Goal: Transaction & Acquisition: Purchase product/service

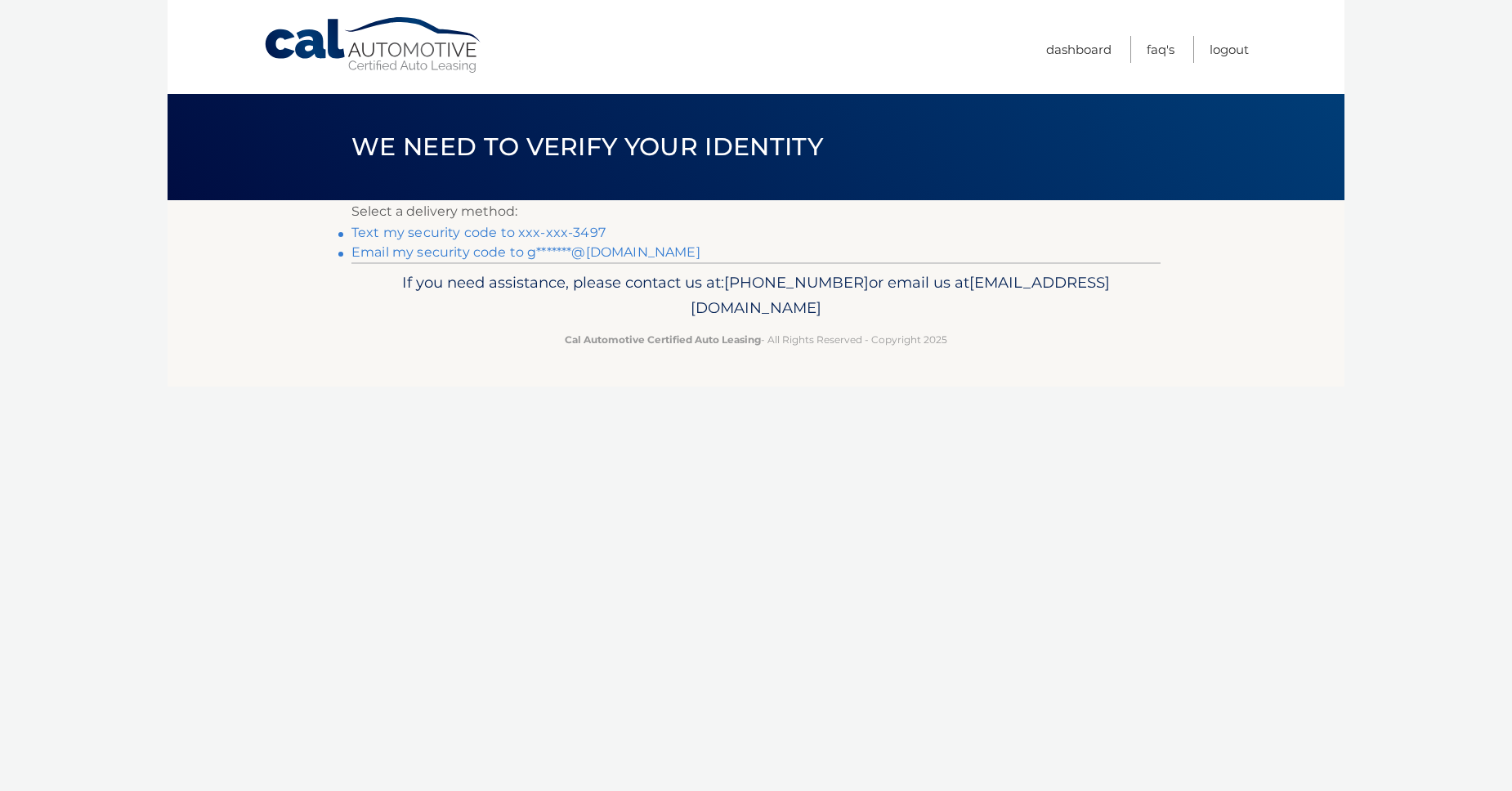
click at [411, 241] on link "Text my security code to xxx-xxx-3497" at bounding box center [479, 233] width 255 height 16
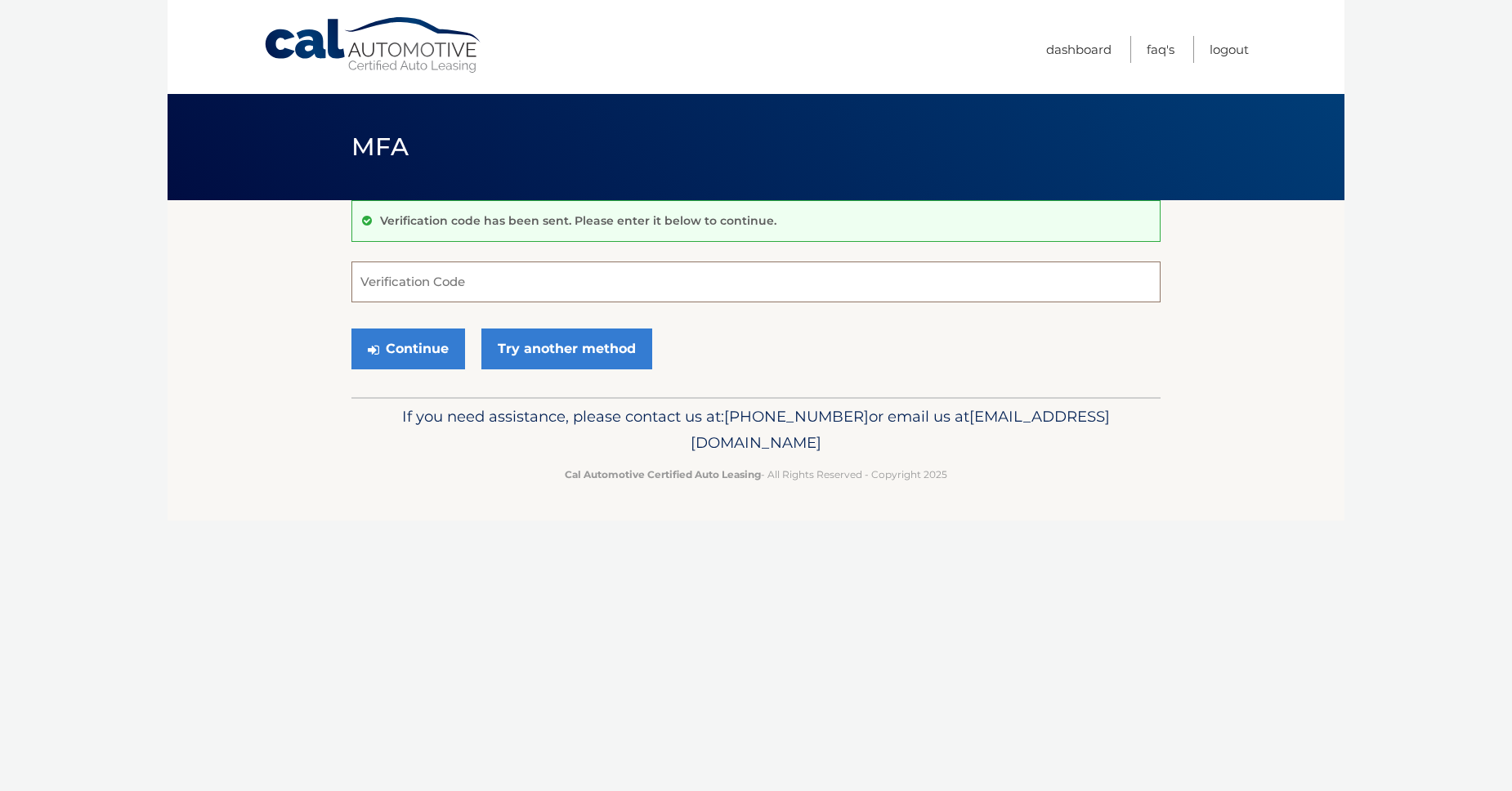
click at [548, 302] on input "Verification Code" at bounding box center [756, 282] width 810 height 41
type input "555506"
click at [415, 370] on button "Continue" at bounding box center [408, 349] width 114 height 41
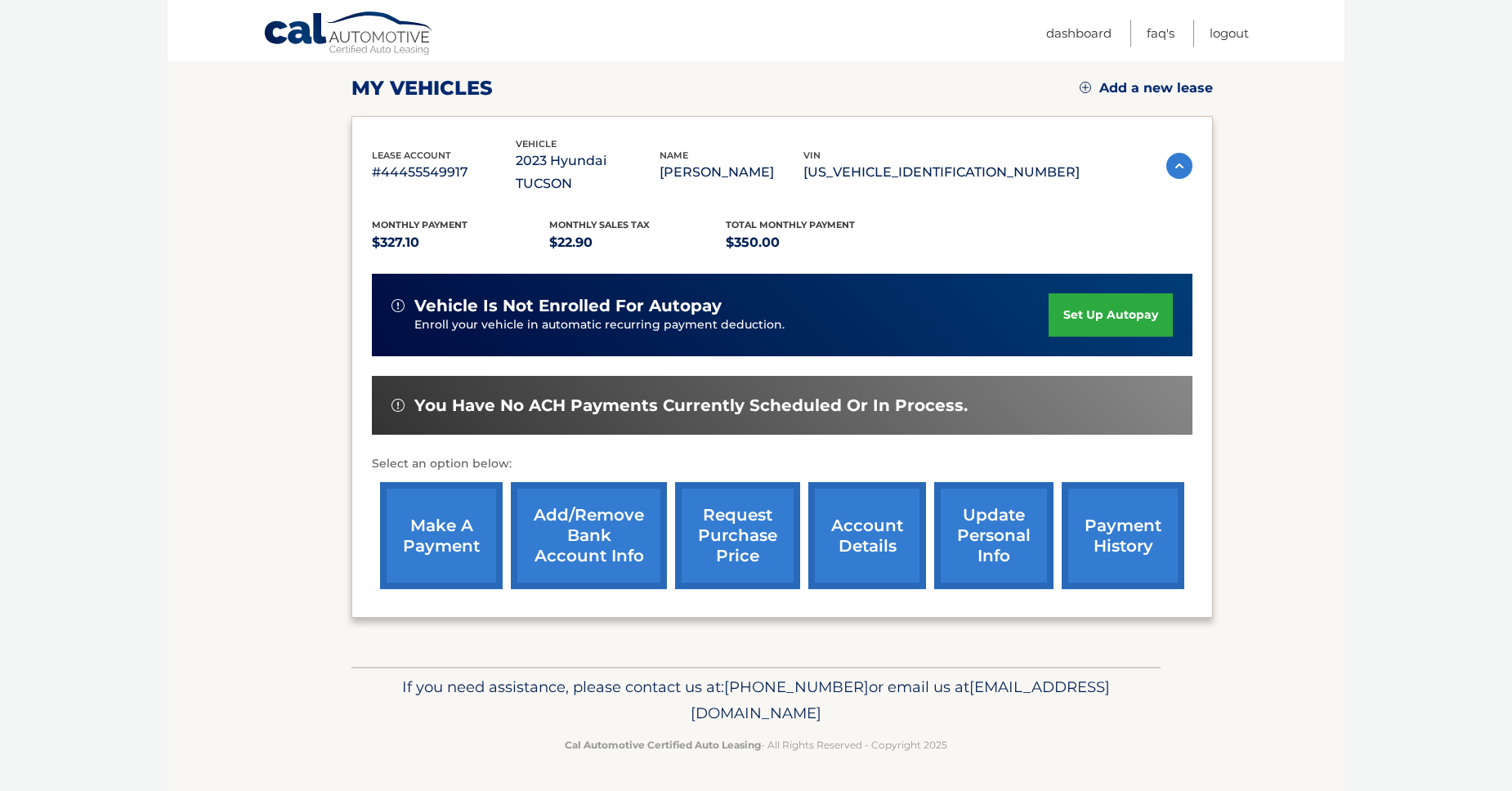
scroll to position [383, 0]
click at [463, 483] on link "make a payment" at bounding box center [442, 536] width 123 height 107
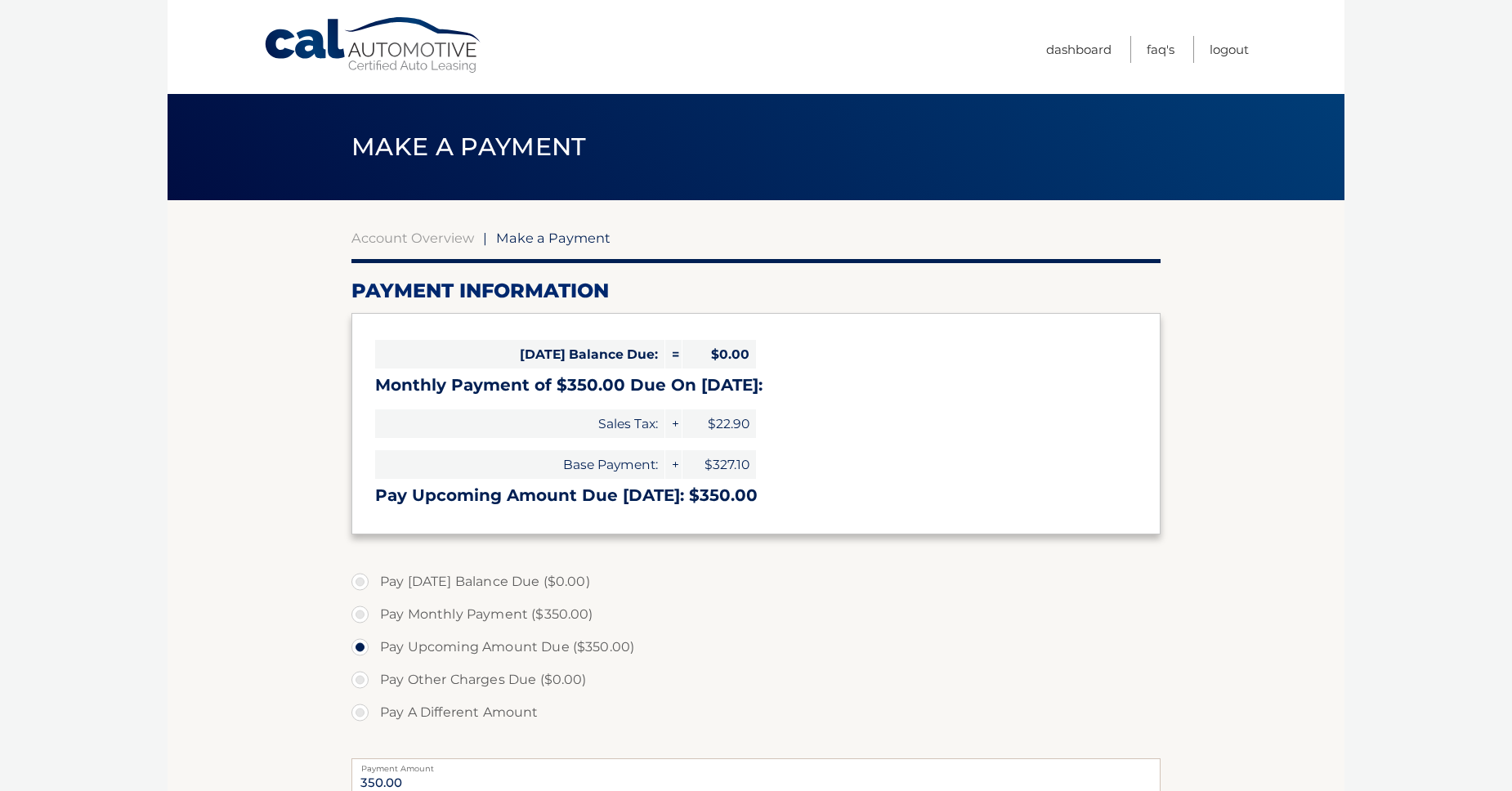
select select "MmU0Njk3MWUtNTBlMS00MTIyLWE2OTgtYmQ1NzgyZmNjM2M0"
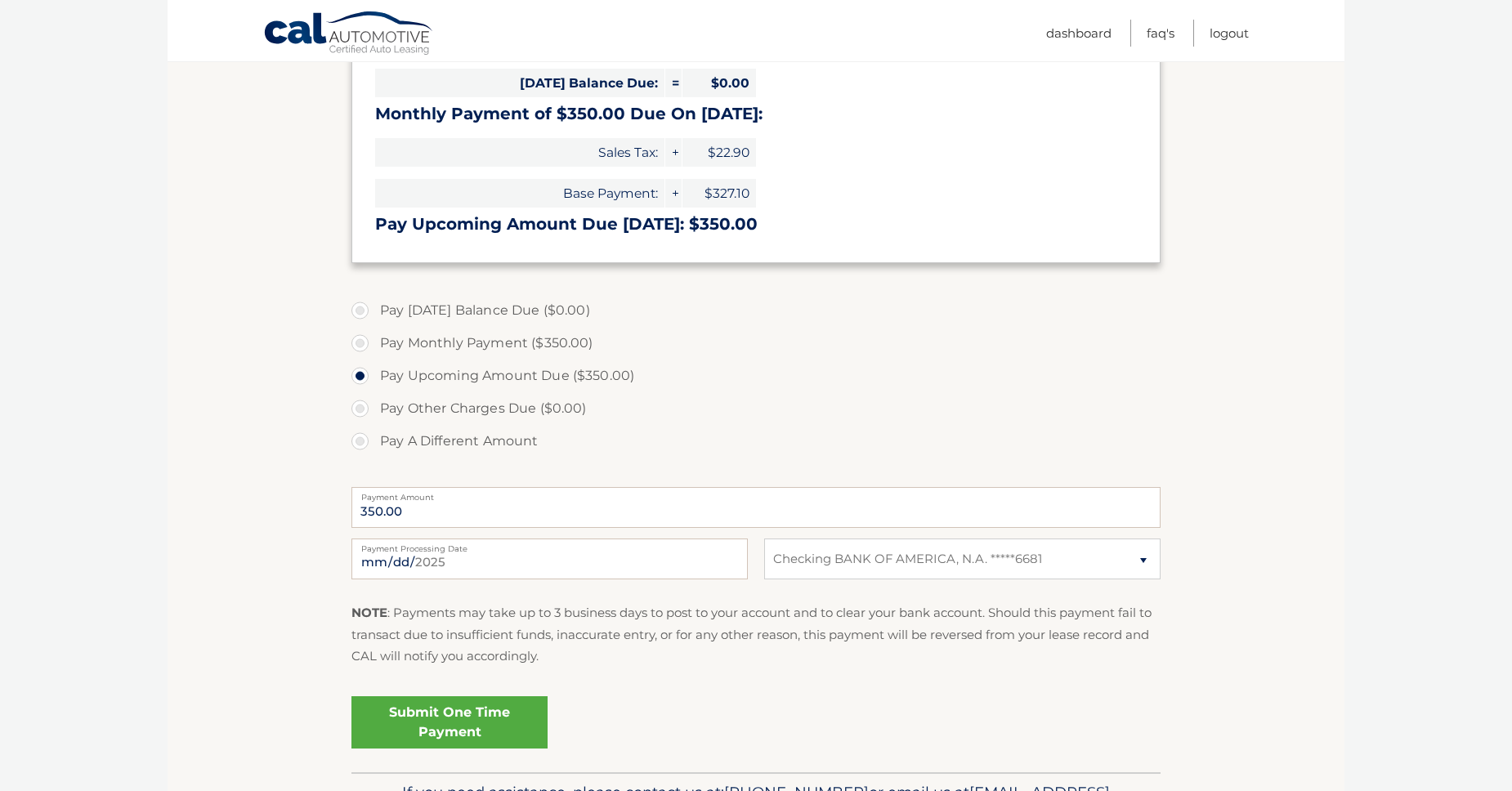
scroll to position [383, 0]
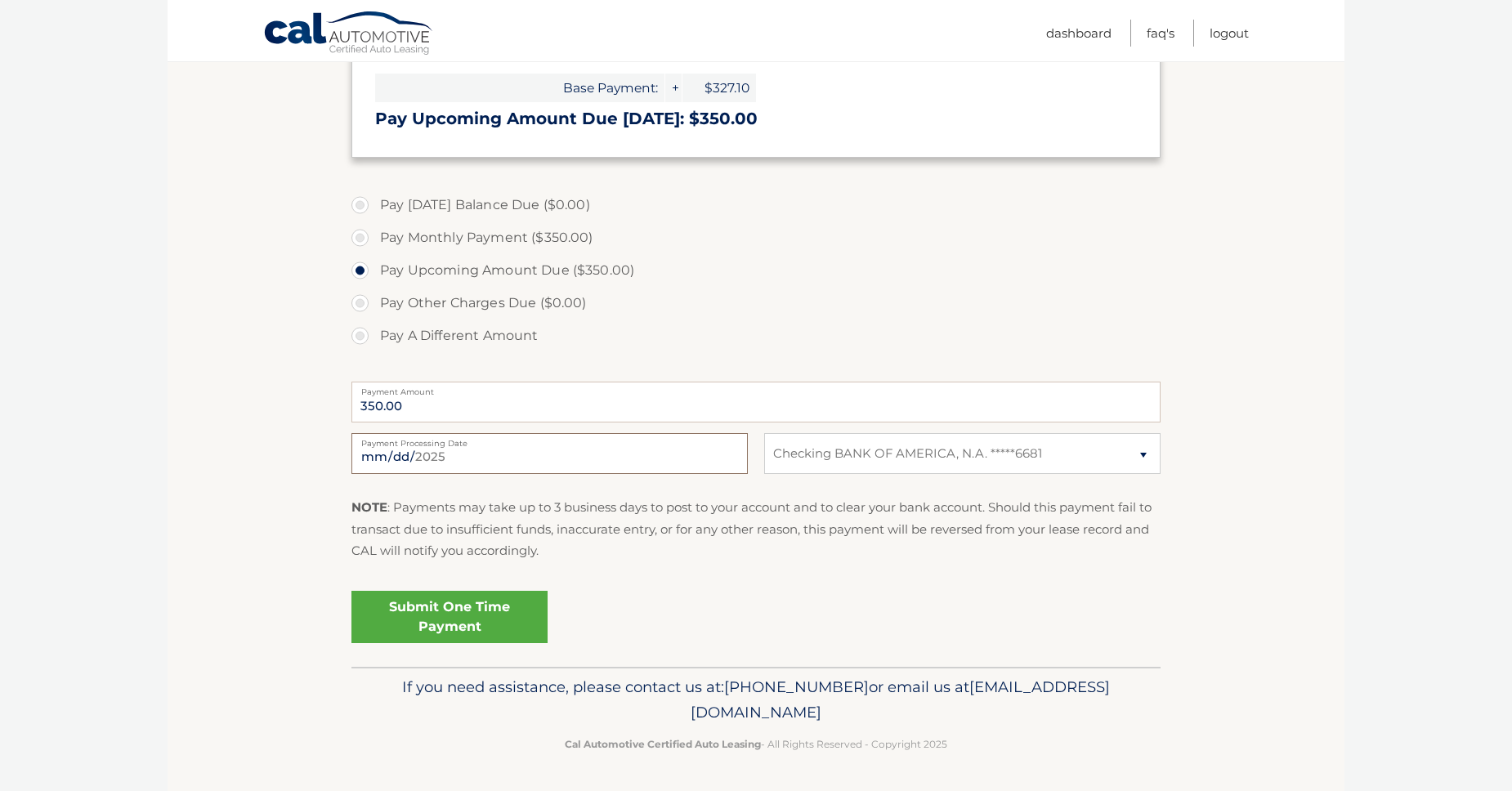
click at [727, 474] on input "2025-08-18" at bounding box center [550, 453] width 396 height 41
type input "2025-08-24"
click at [1282, 371] on section "Account Overview | Make a Payment Payment Information Today's Balance Due: = $0…" at bounding box center [756, 245] width 1177 height 844
click at [521, 591] on link "Submit One Time Payment" at bounding box center [450, 617] width 196 height 53
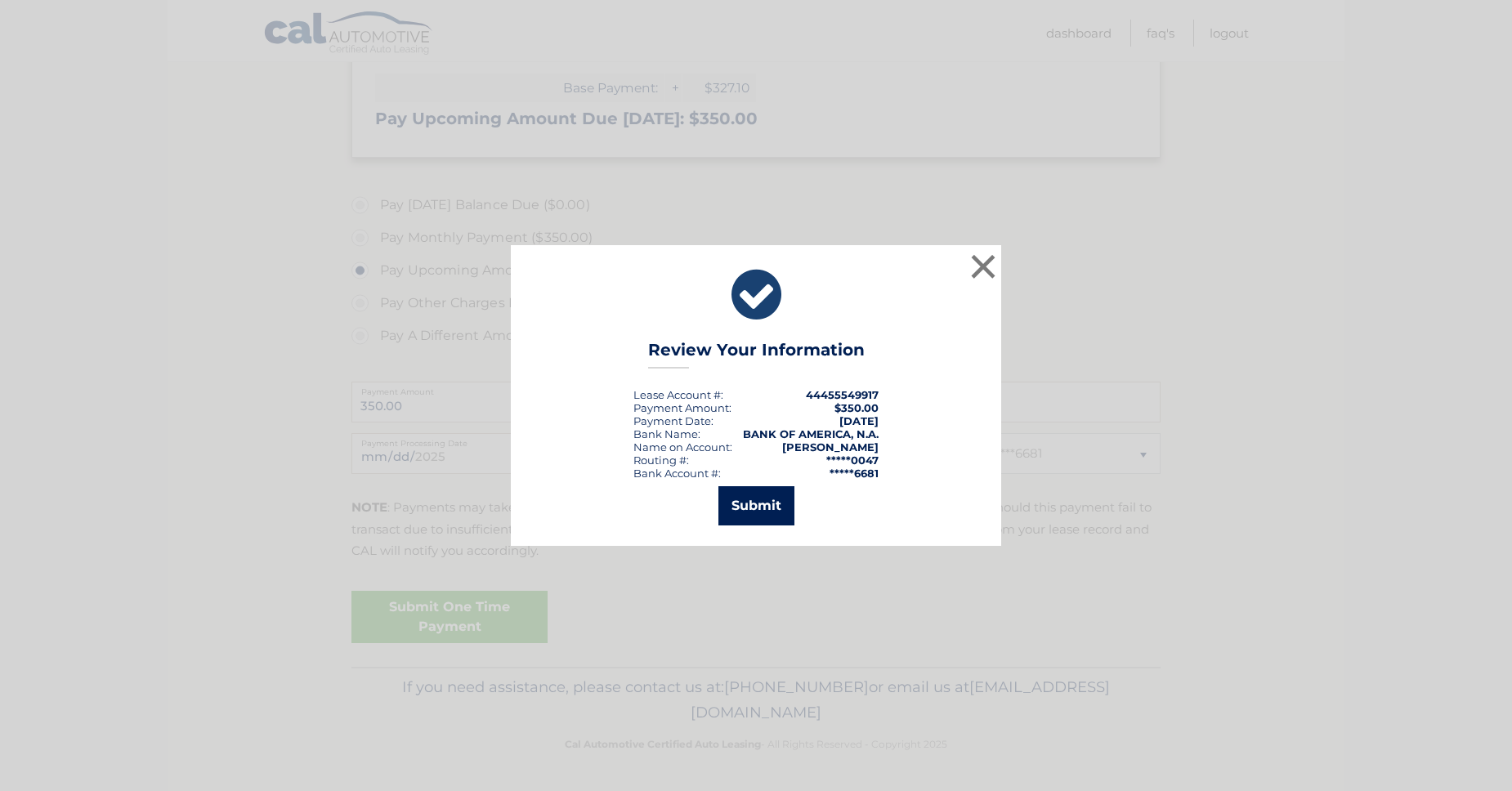
click at [758, 525] on button "Submit" at bounding box center [756, 507] width 76 height 40
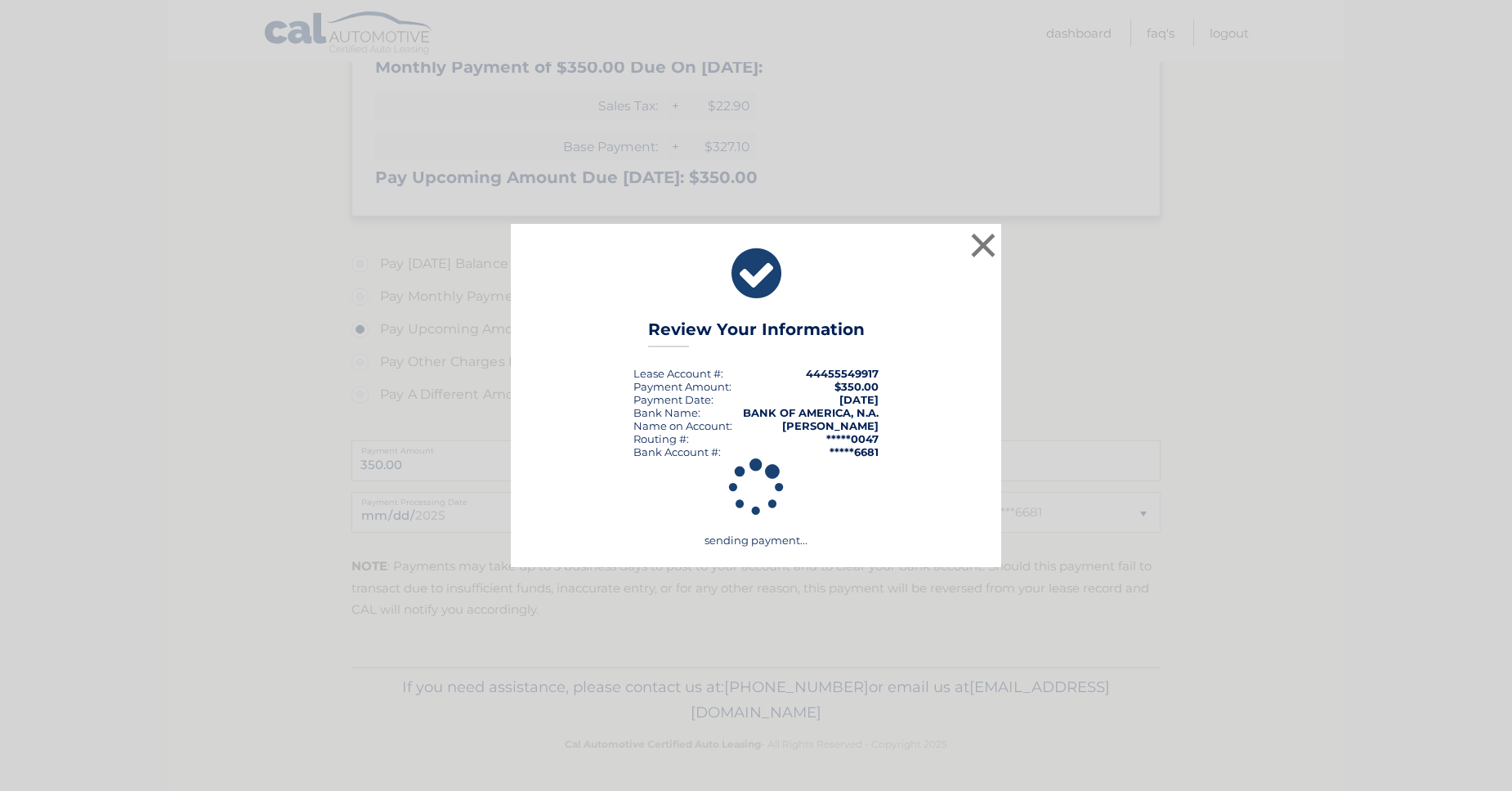
scroll to position [576, 0]
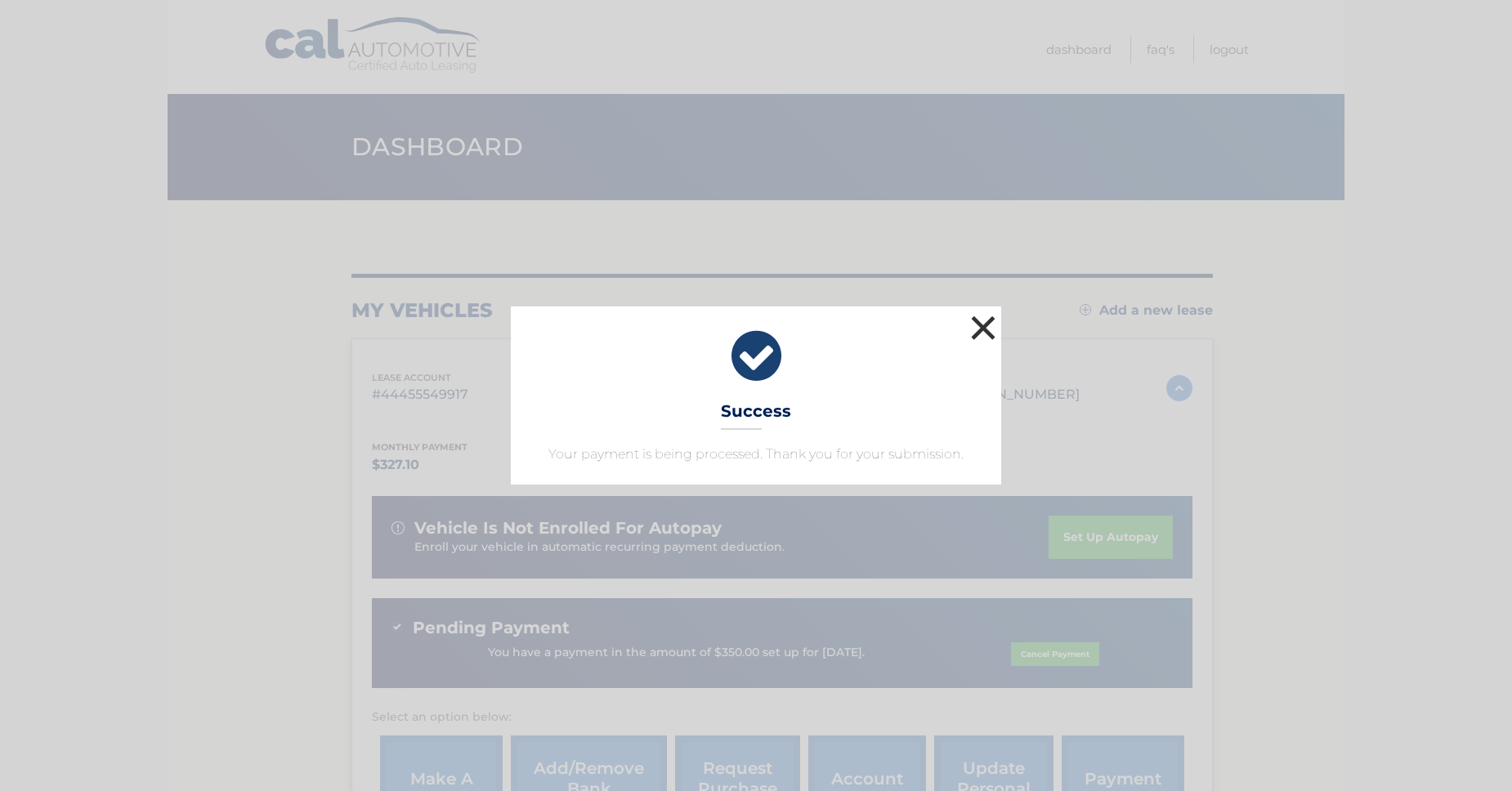
click at [995, 311] on button "×" at bounding box center [983, 327] width 33 height 33
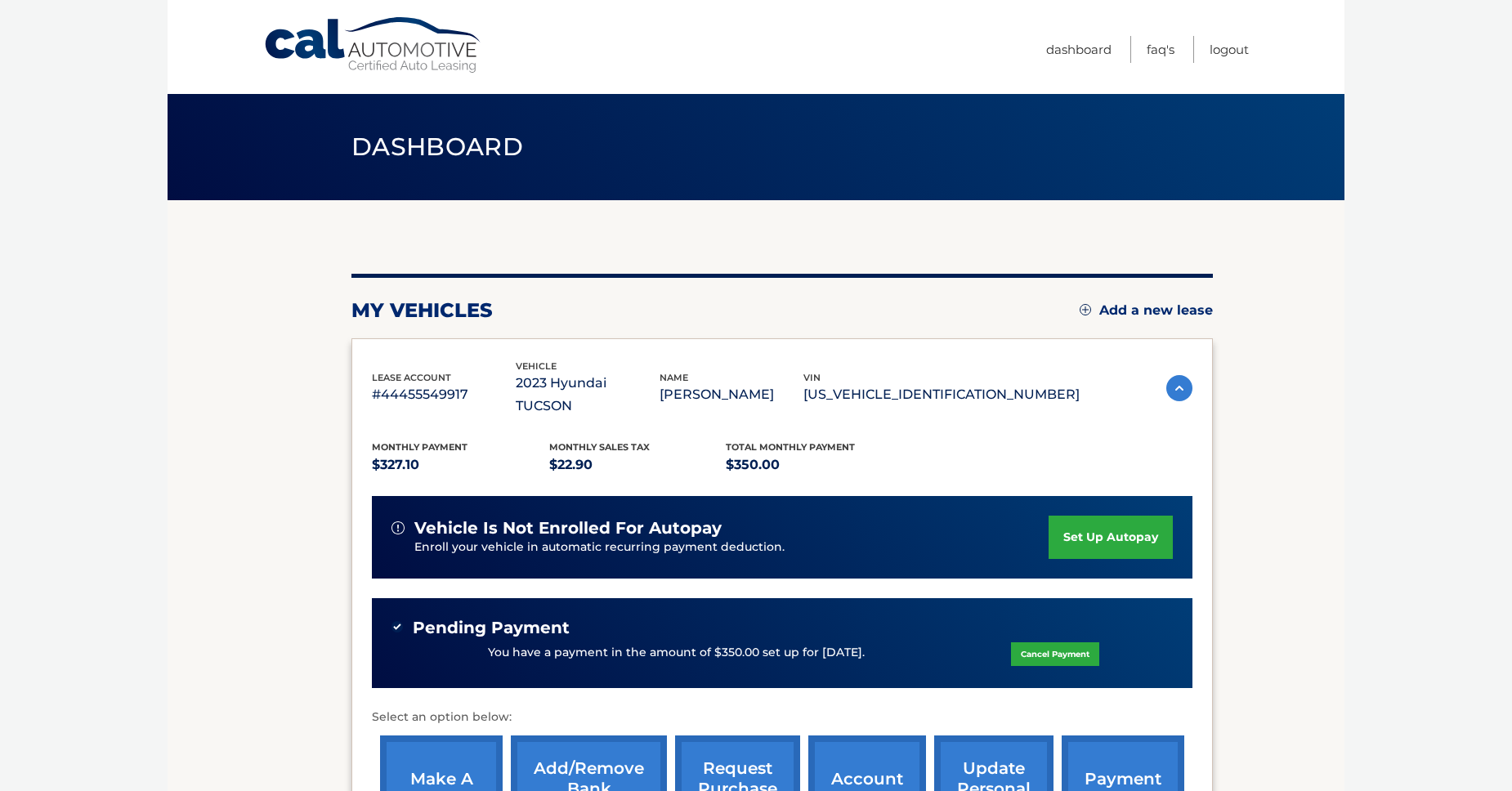
click at [1099, 666] on link "Cancel Payment" at bounding box center [1054, 654] width 88 height 24
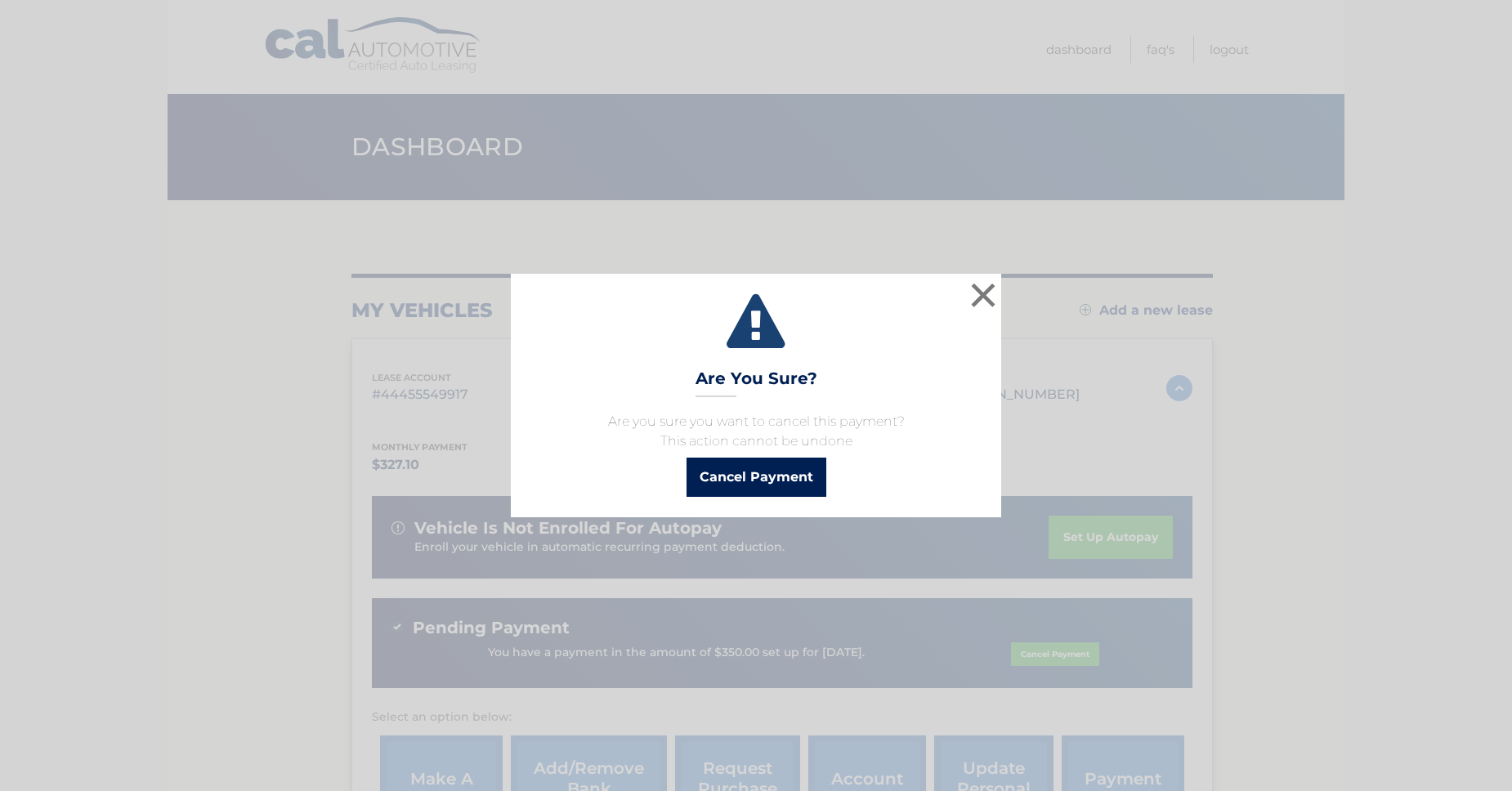
click at [704, 498] on button "Cancel Payment" at bounding box center [756, 478] width 140 height 40
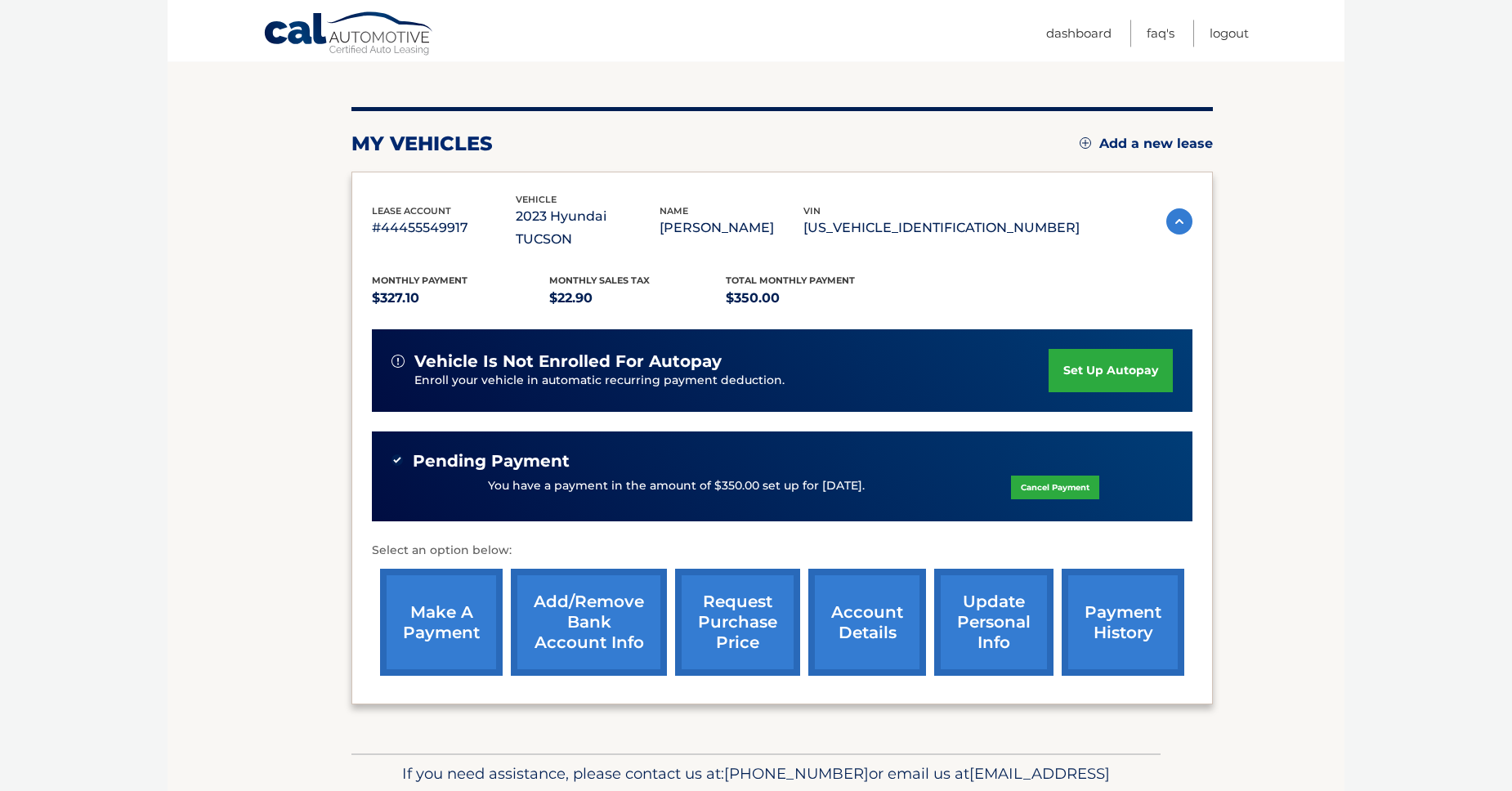
scroll to position [383, 0]
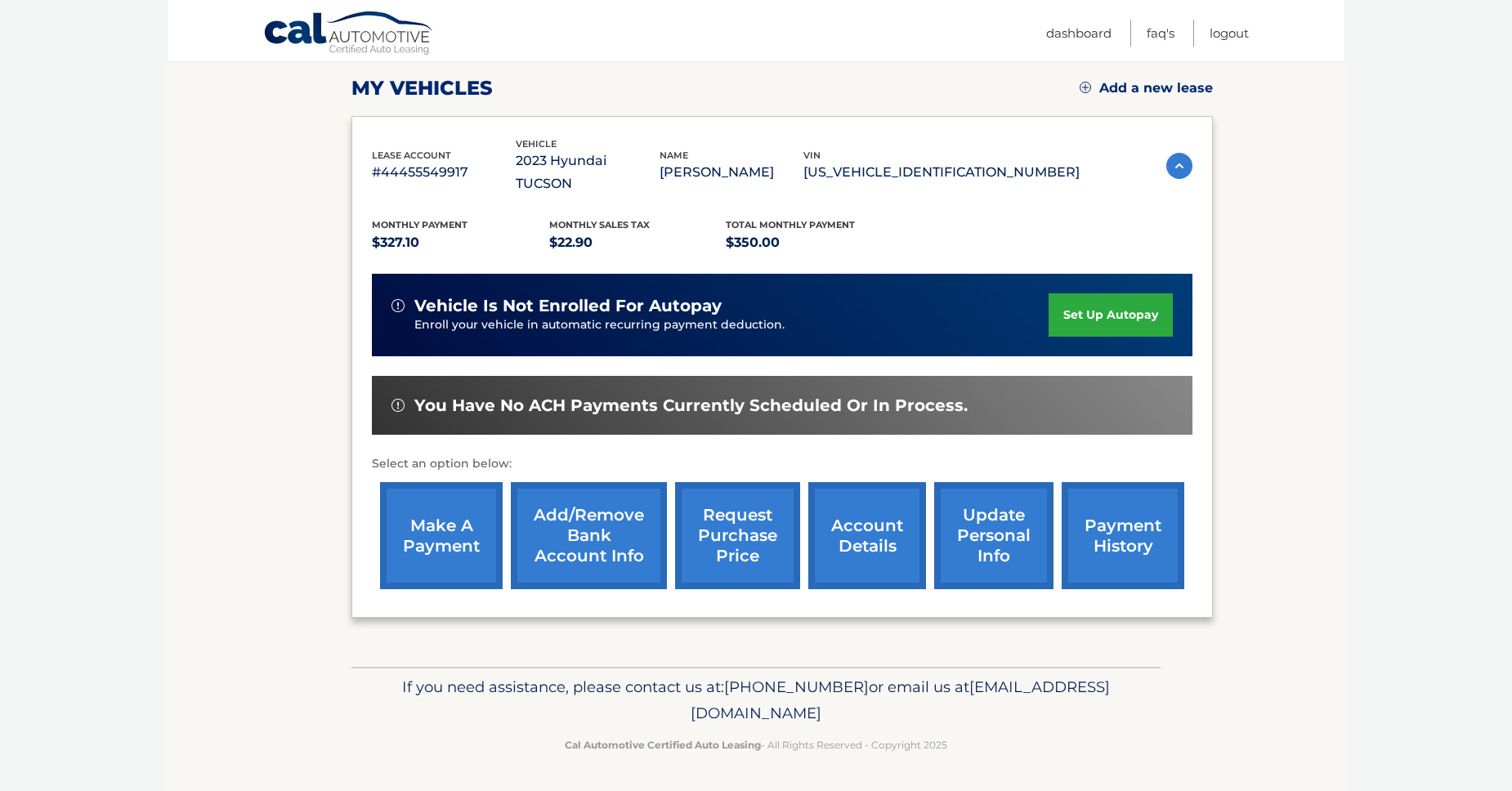
scroll to position [387, 0]
click at [475, 483] on link "make a payment" at bounding box center [442, 536] width 123 height 107
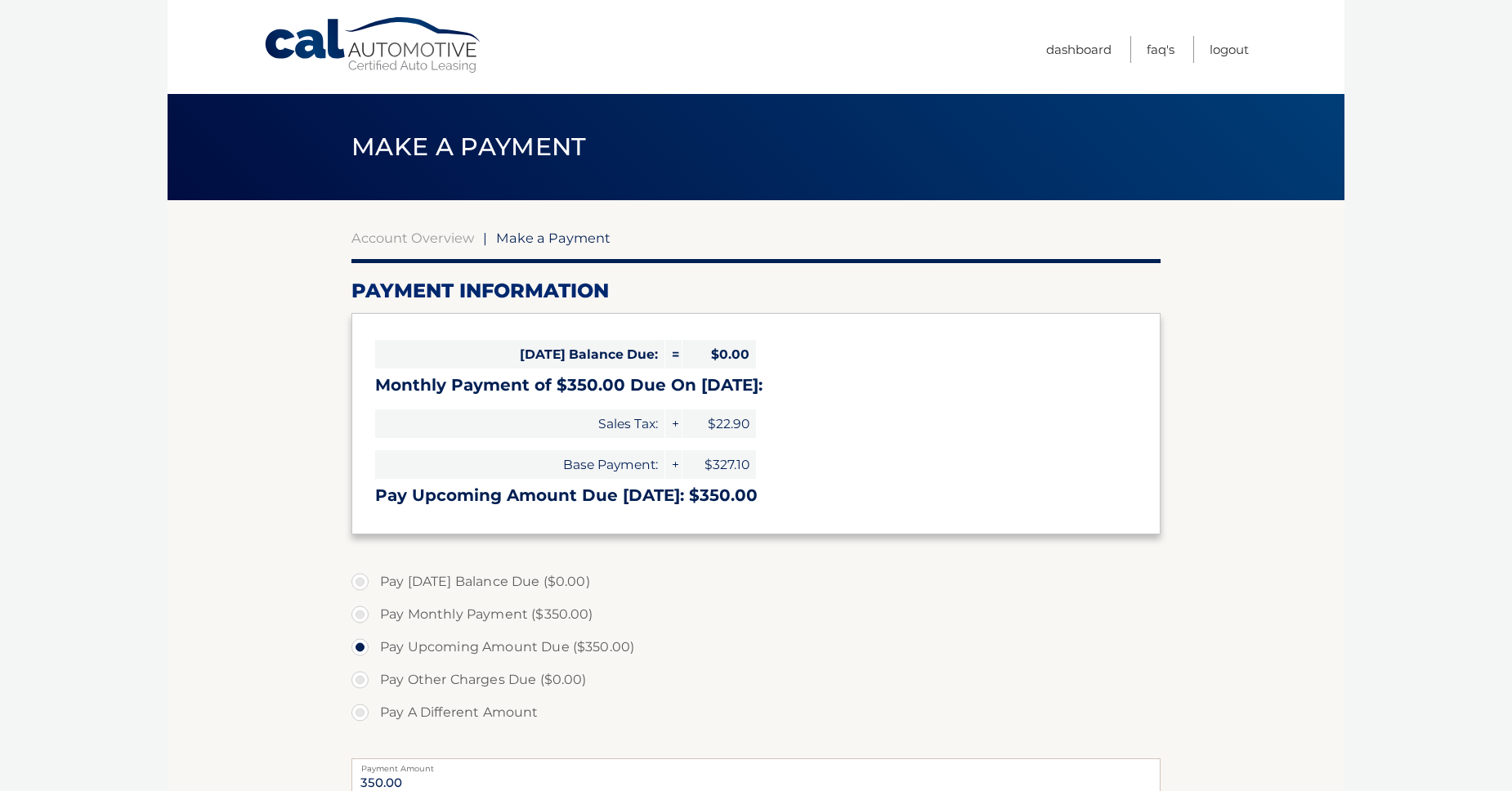
select select "MmU0Njk3MWUtNTBlMS00MTIyLWE2OTgtYmQ1NzgyZmNjM2M0"
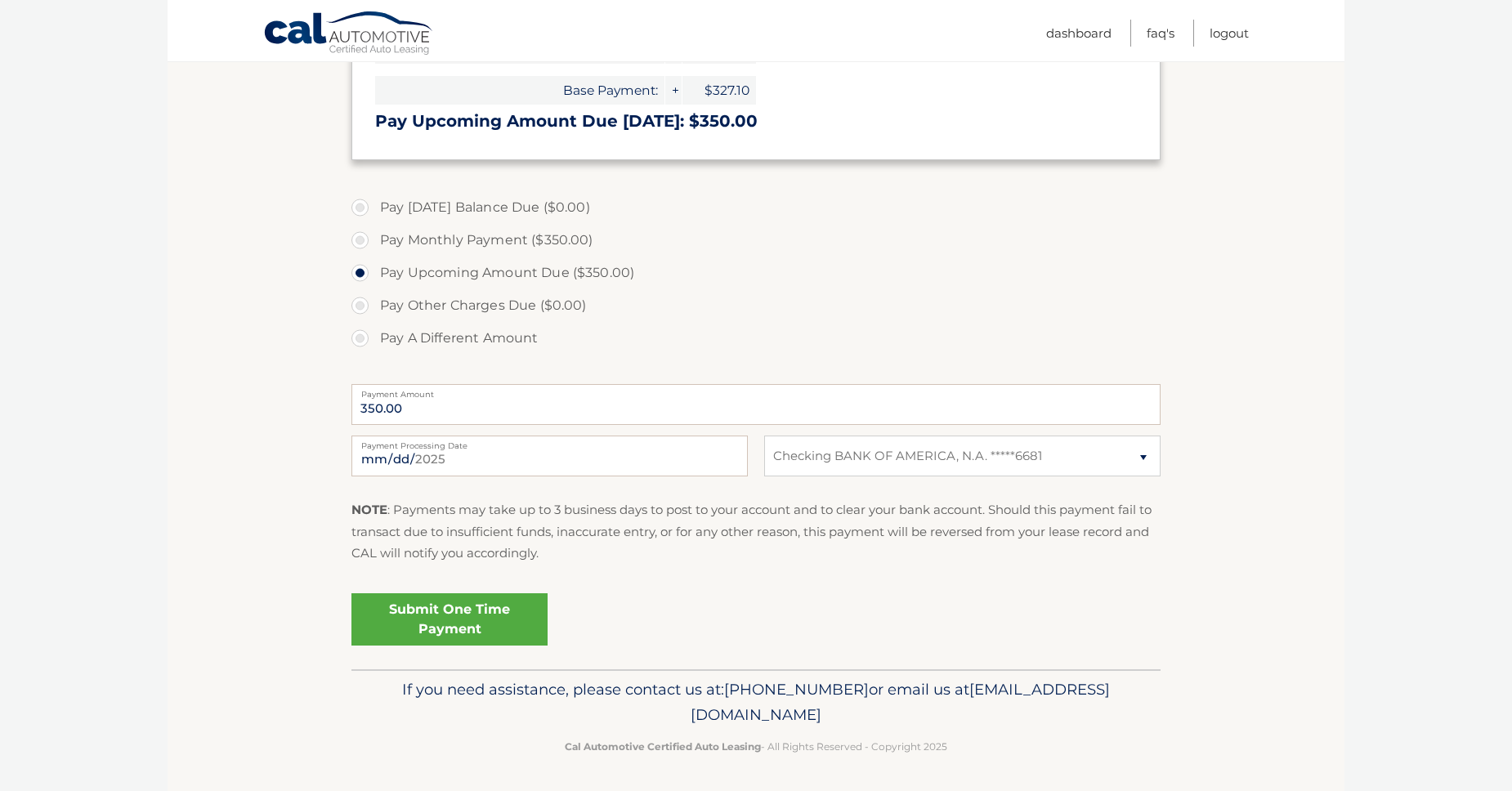
scroll to position [383, 0]
click at [721, 474] on input "[DATE]" at bounding box center [550, 453] width 396 height 41
type input "[DATE]"
click at [442, 591] on link "Submit One Time Payment" at bounding box center [450, 617] width 196 height 53
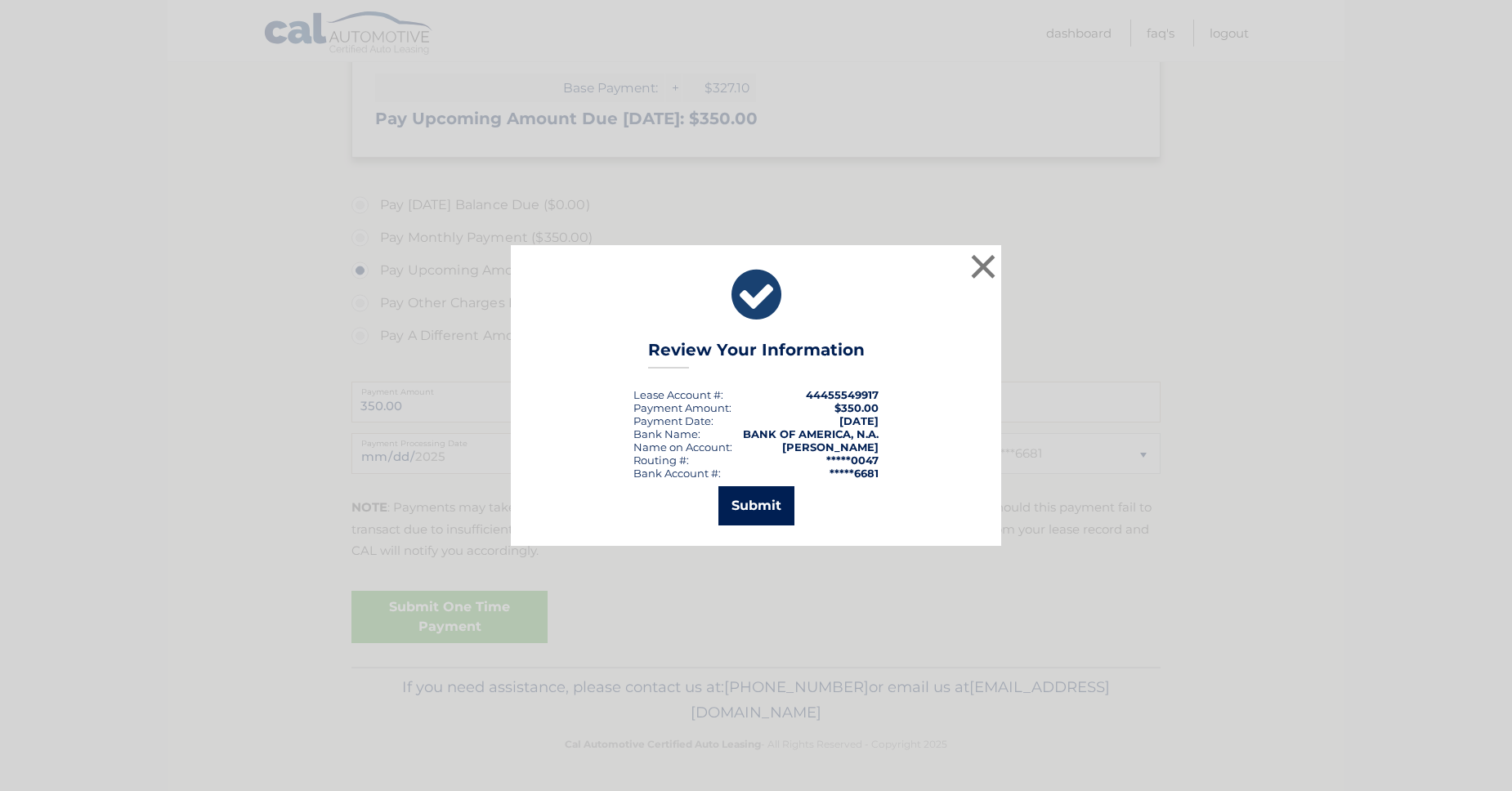
click at [778, 525] on button "Submit" at bounding box center [756, 507] width 76 height 40
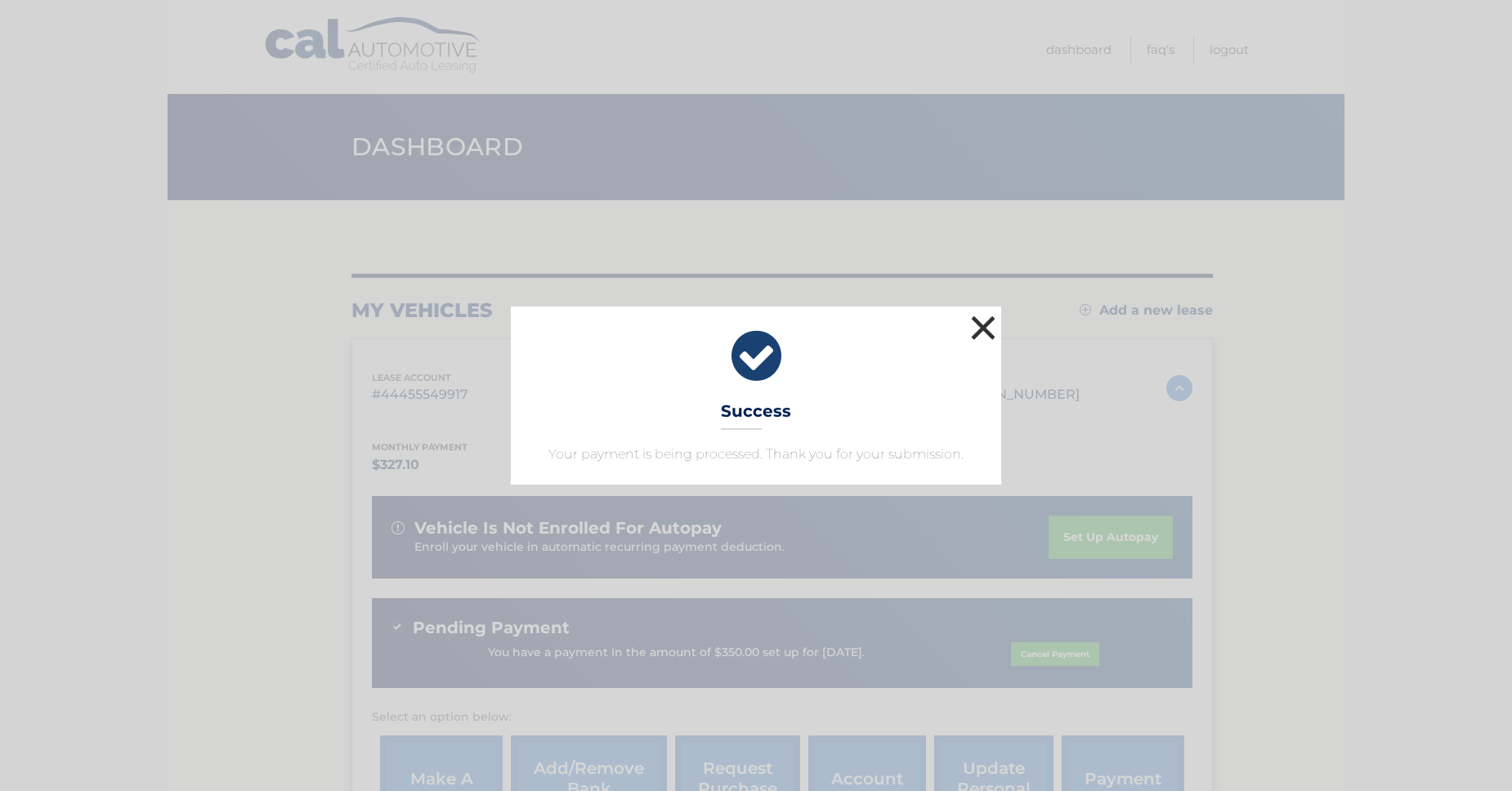
click at [983, 311] on button "×" at bounding box center [983, 327] width 33 height 33
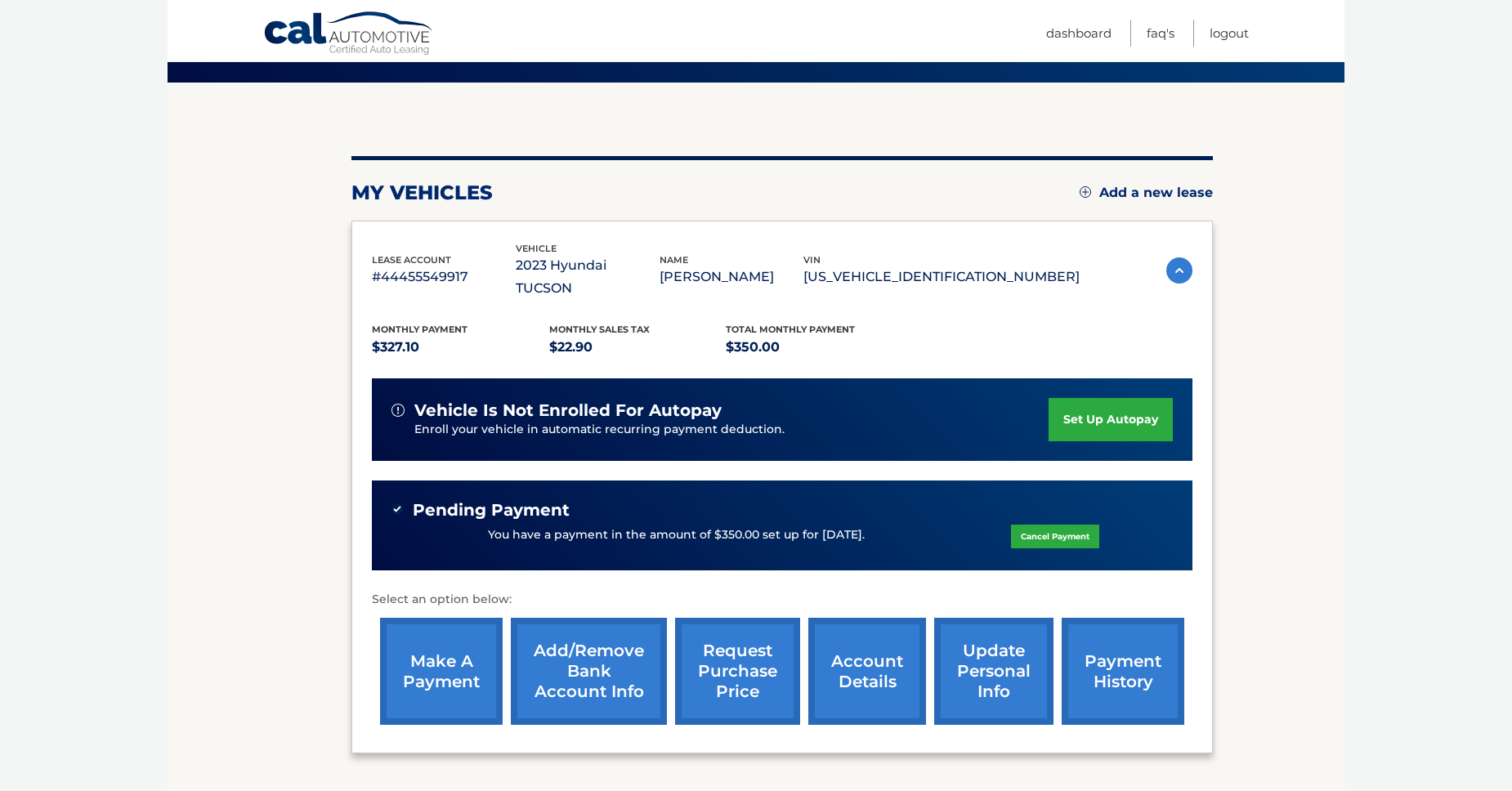
scroll to position [383, 0]
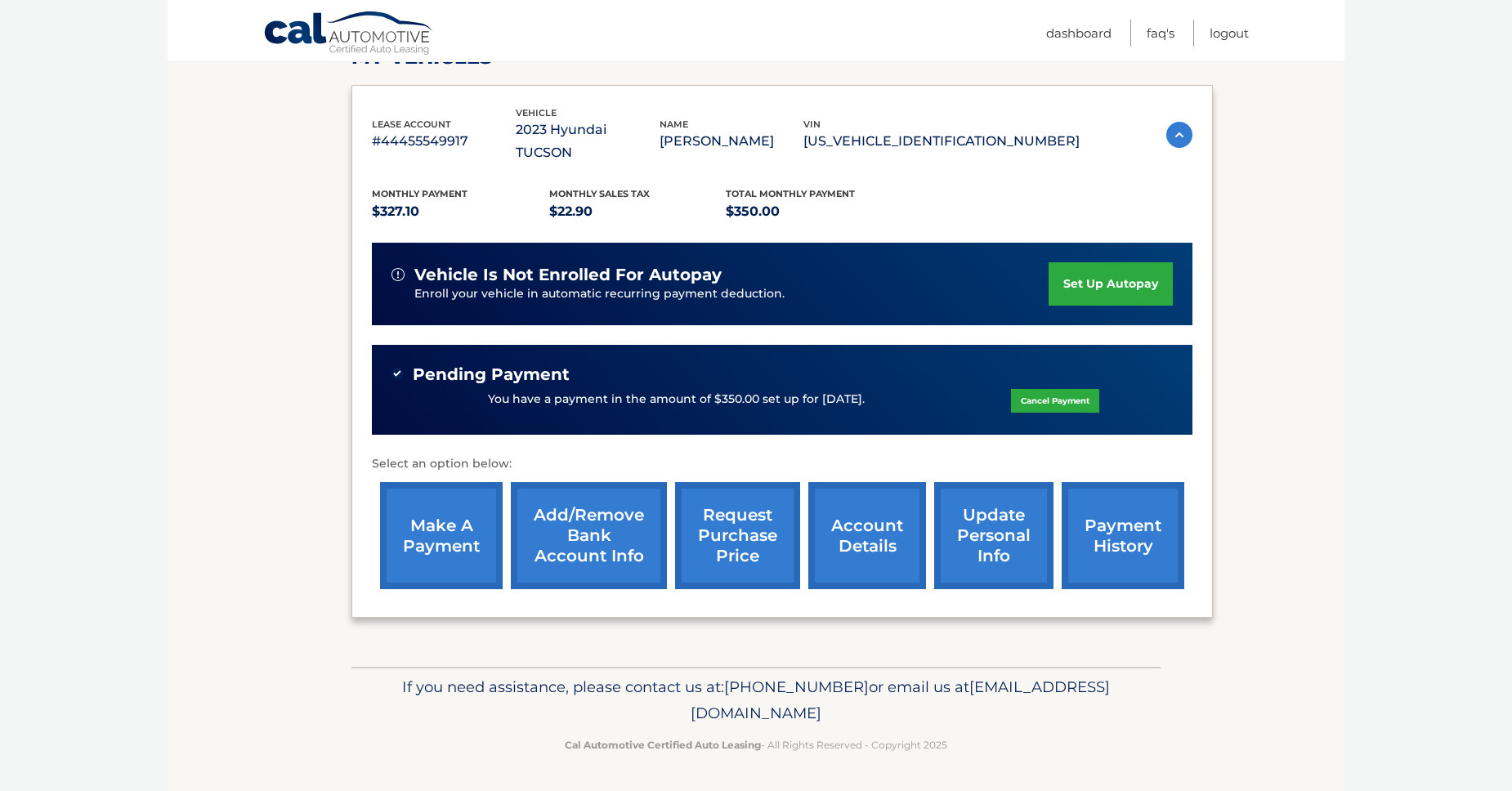
click at [1099, 390] on link "Cancel Payment" at bounding box center [1054, 401] width 88 height 24
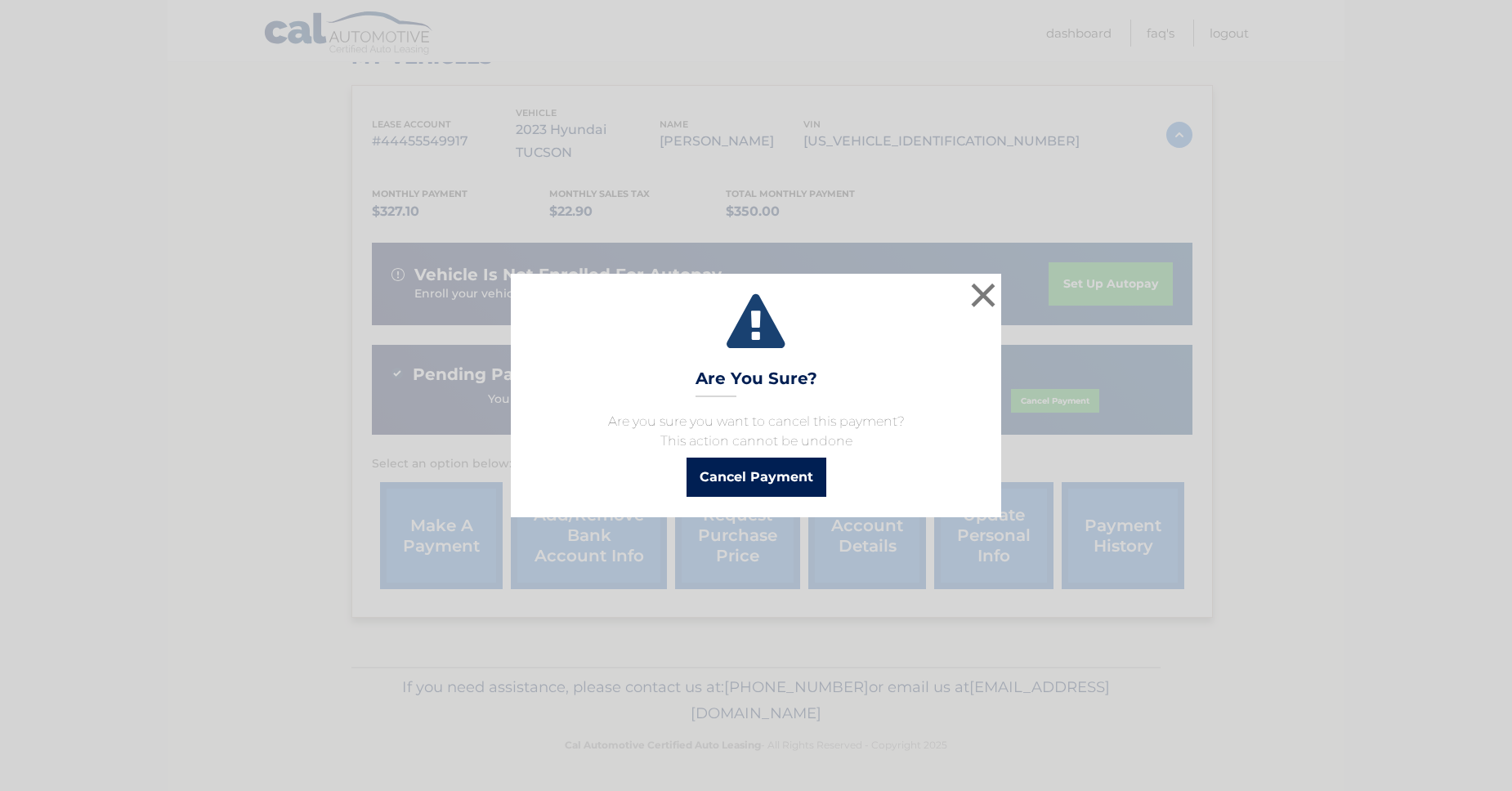
click at [771, 498] on button "Cancel Payment" at bounding box center [756, 478] width 140 height 40
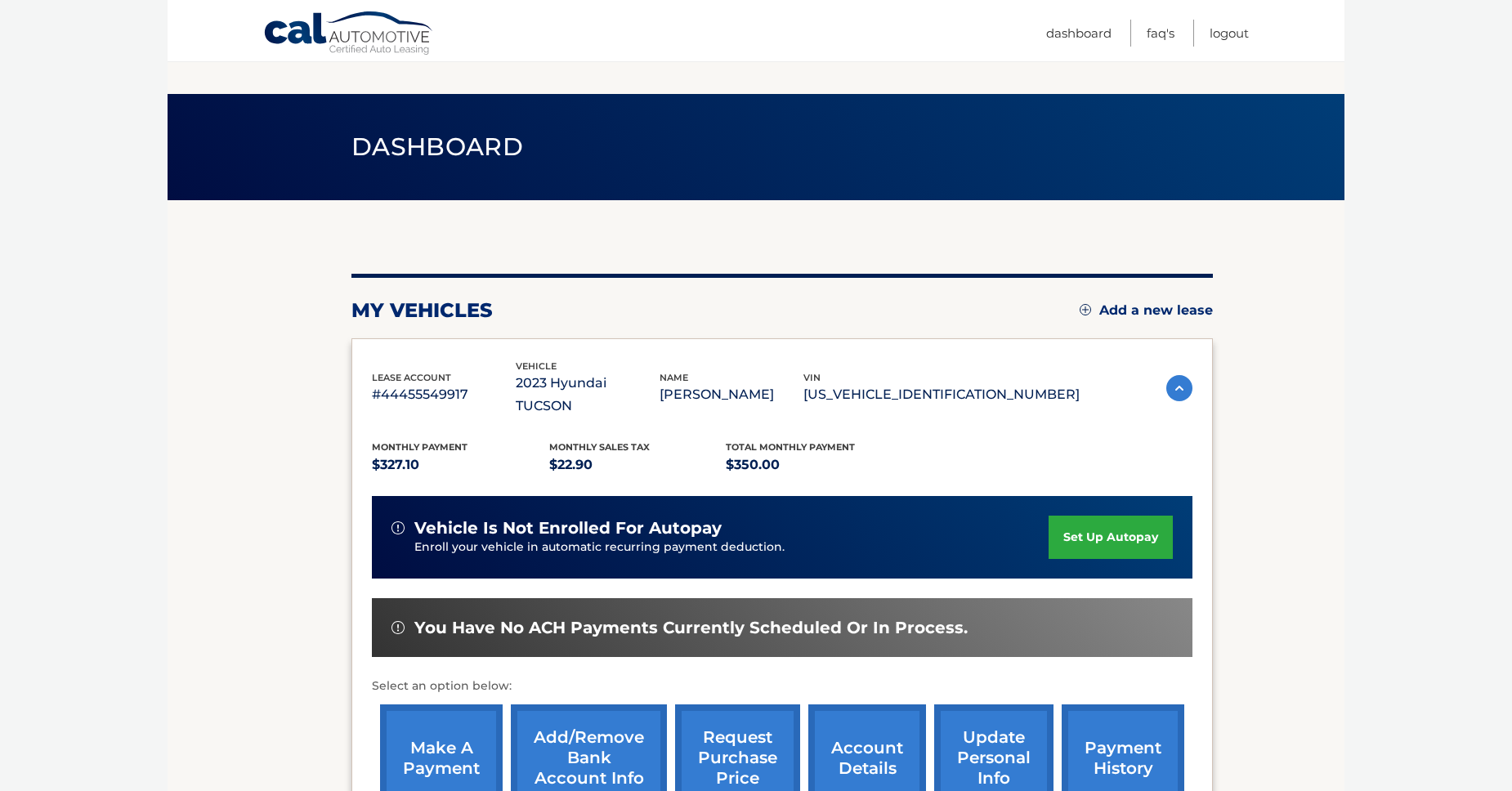
scroll to position [383, 0]
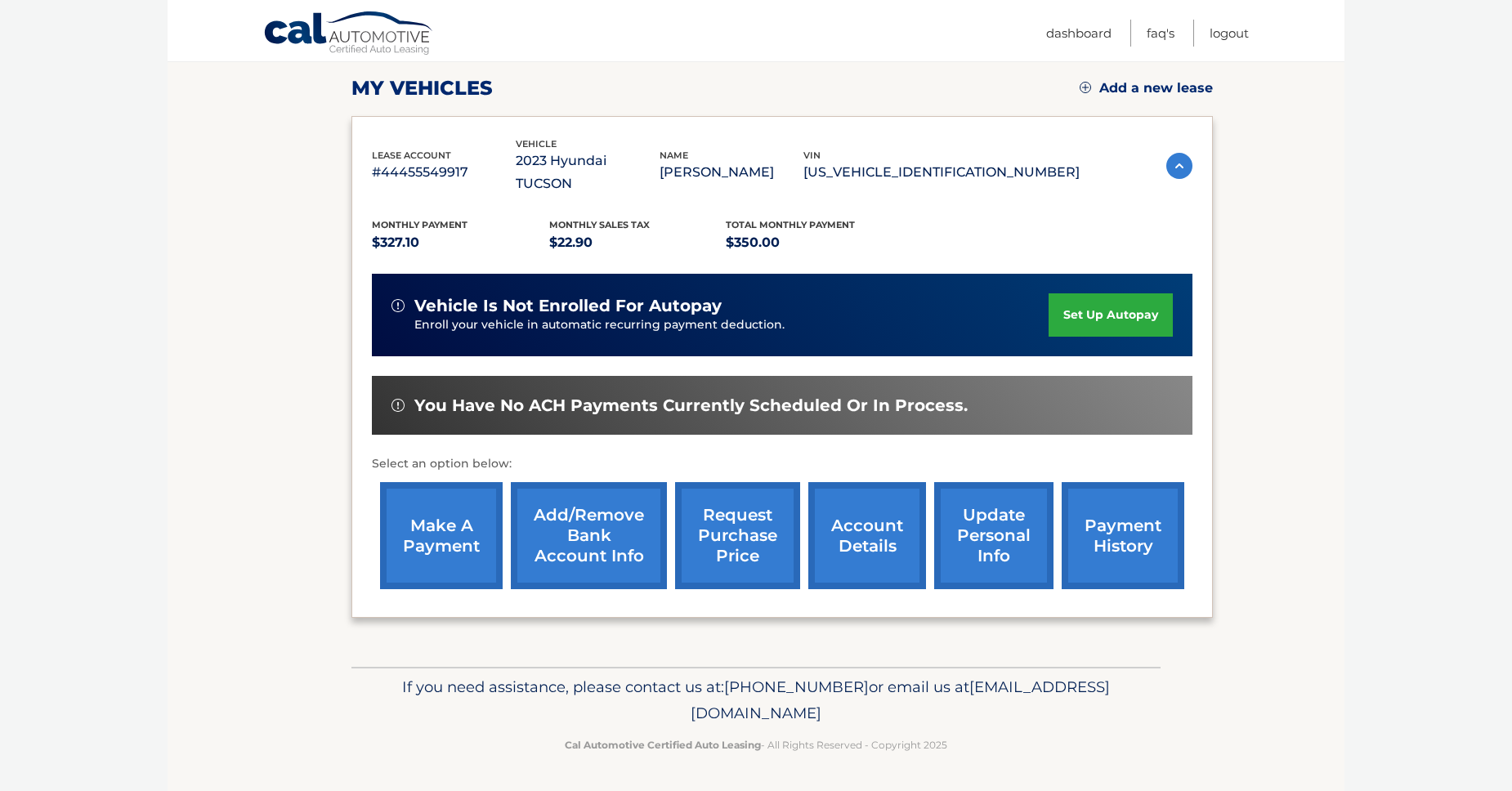
click at [440, 484] on link "make a payment" at bounding box center [442, 536] width 123 height 107
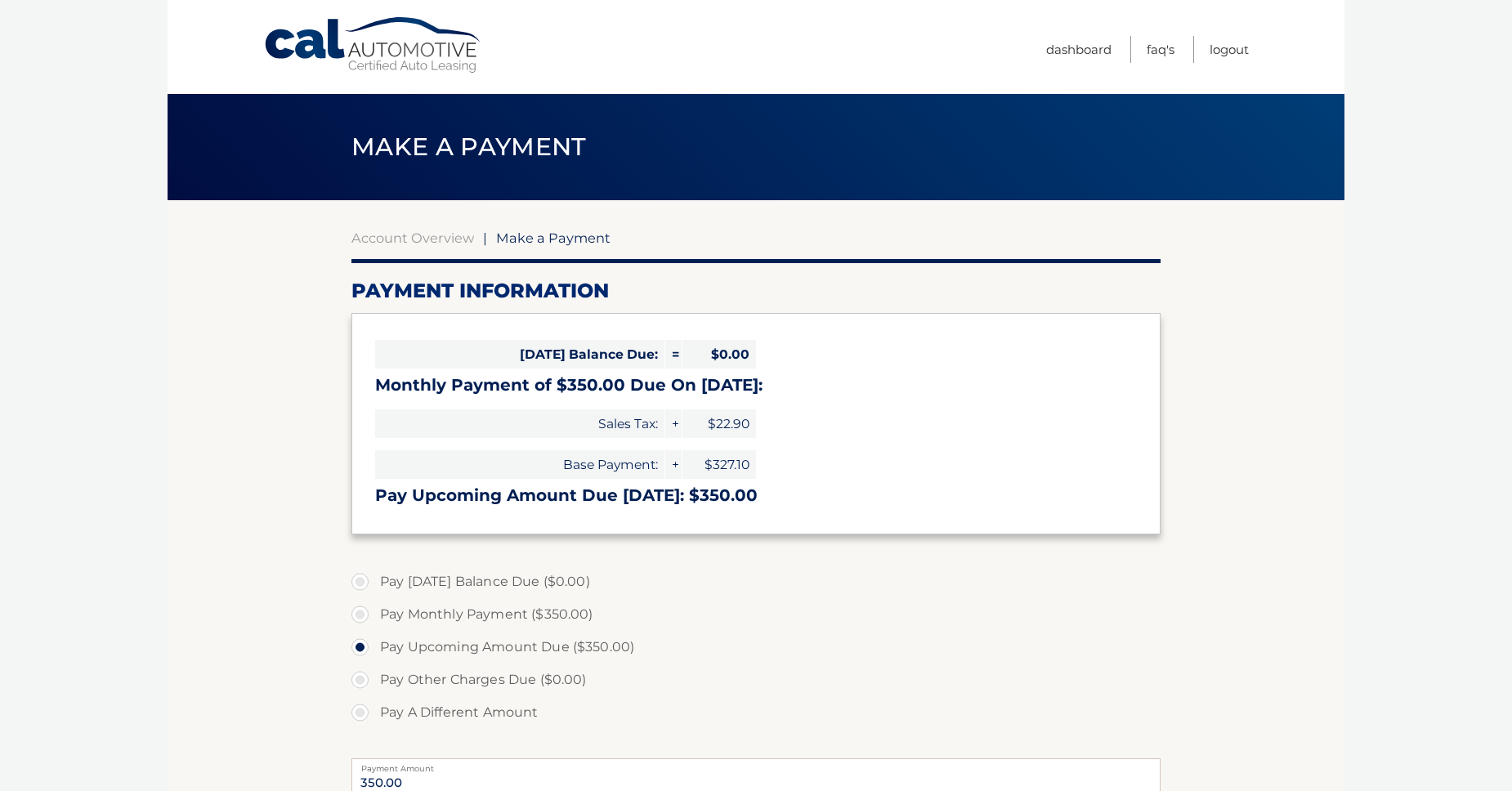
select select "MmU0Njk3MWUtNTBlMS00MTIyLWE2OTgtYmQ1NzgyZmNjM2M0"
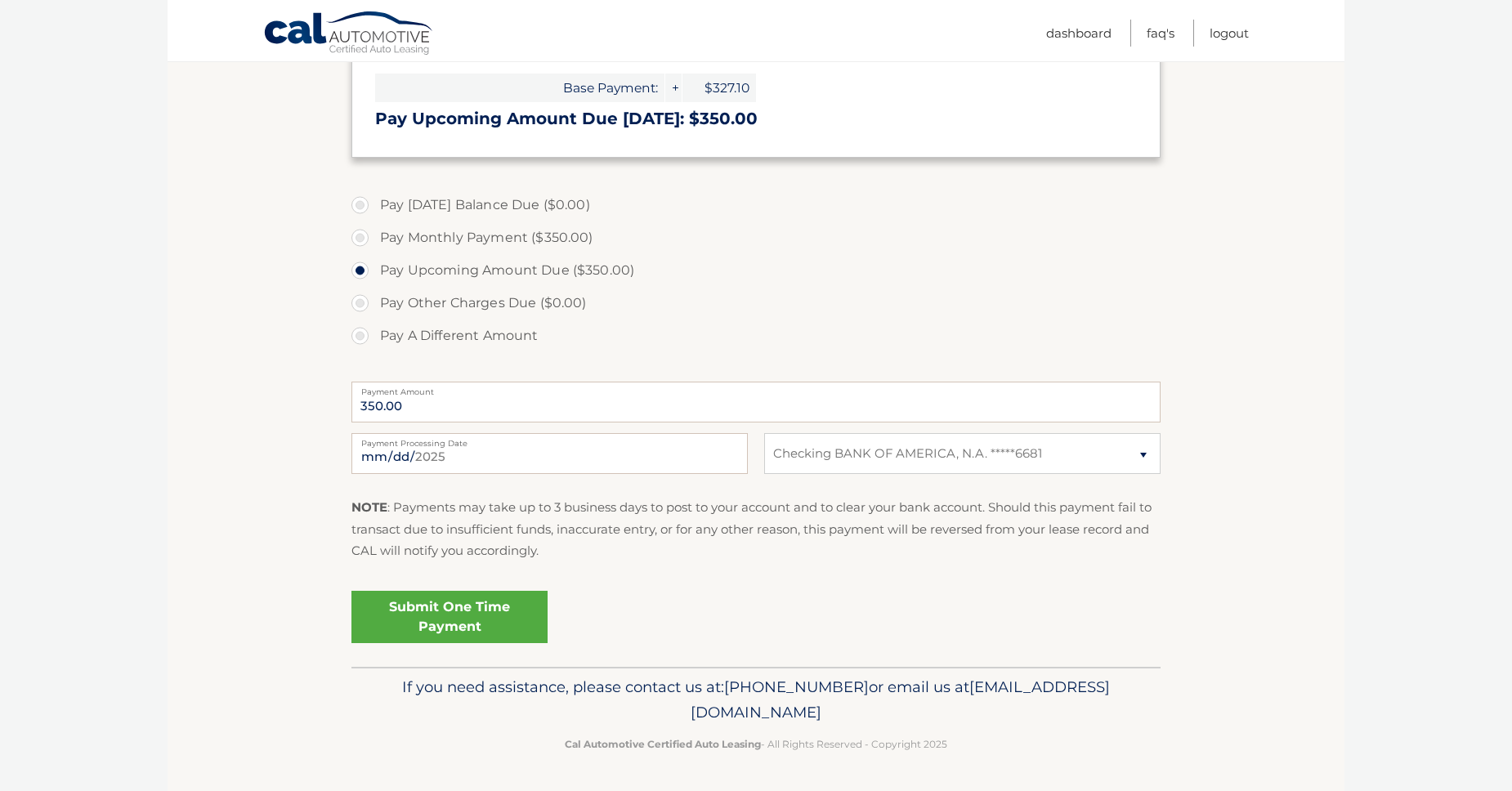
scroll to position [510, 0]
click at [731, 474] on input "[DATE]" at bounding box center [550, 453] width 396 height 41
type input "[DATE]"
click at [448, 643] on link "Submit One Time Payment" at bounding box center [450, 617] width 196 height 53
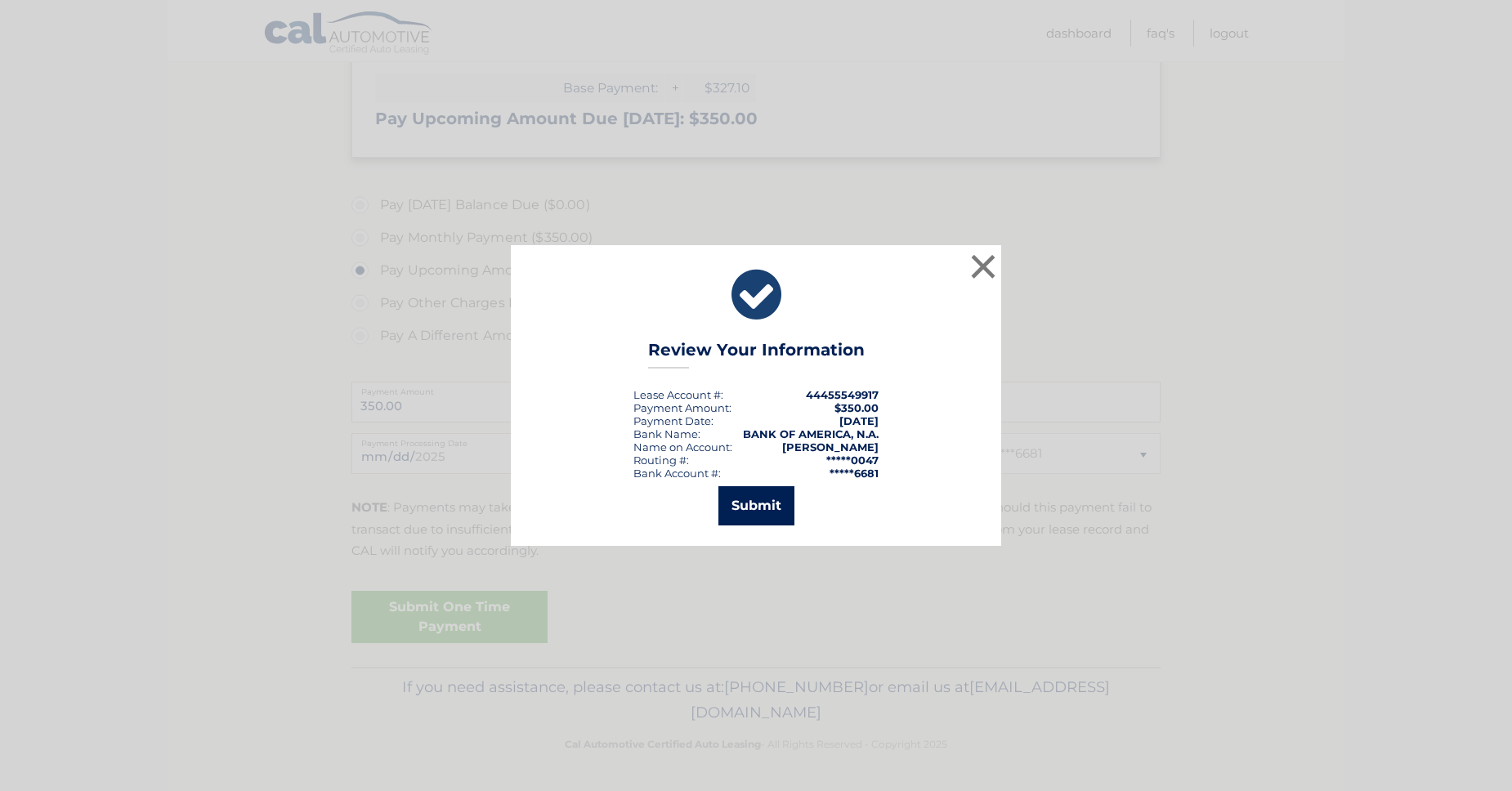
click at [771, 525] on button "Submit" at bounding box center [756, 507] width 76 height 40
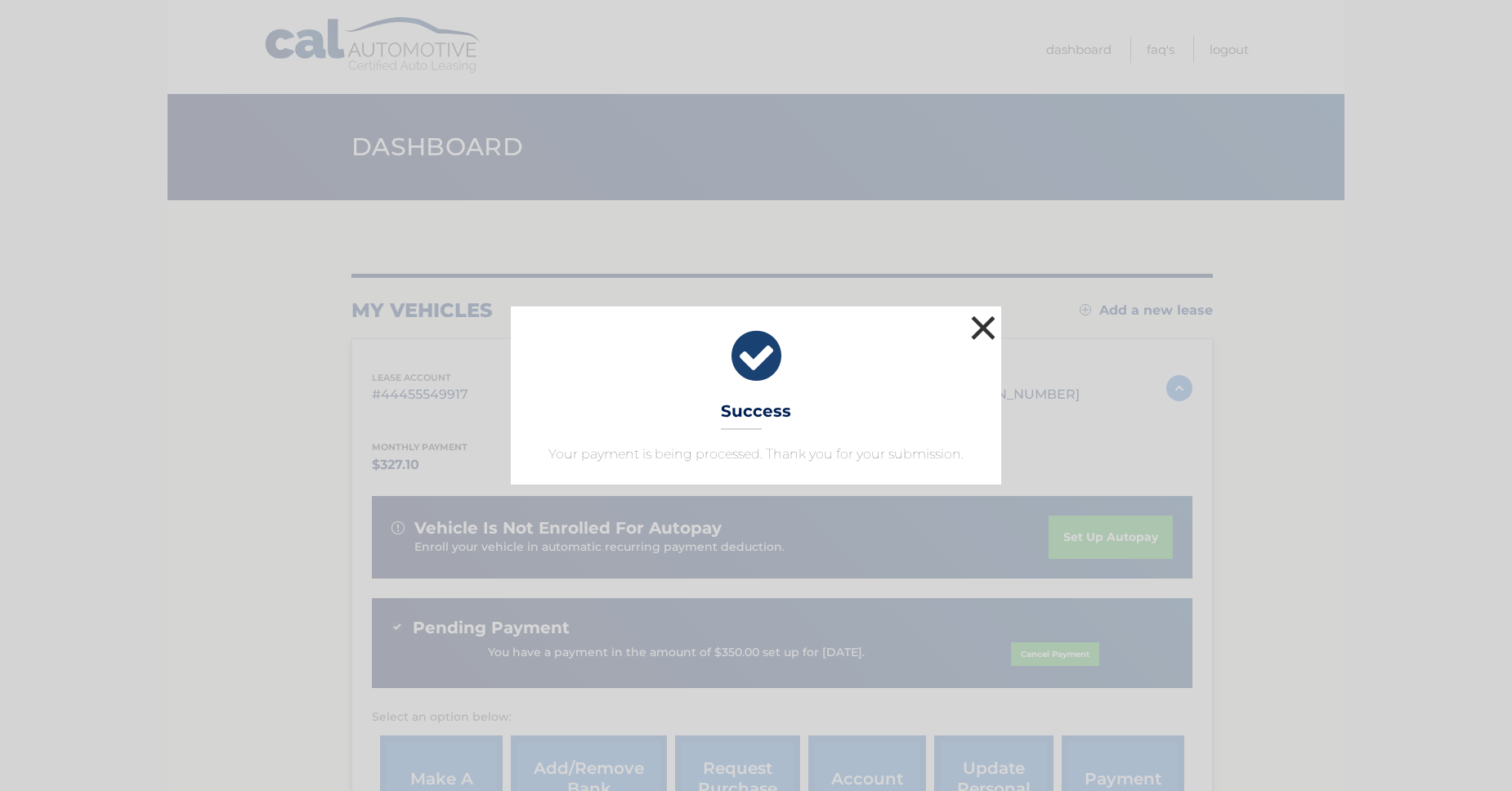
click at [990, 311] on button "×" at bounding box center [983, 327] width 33 height 33
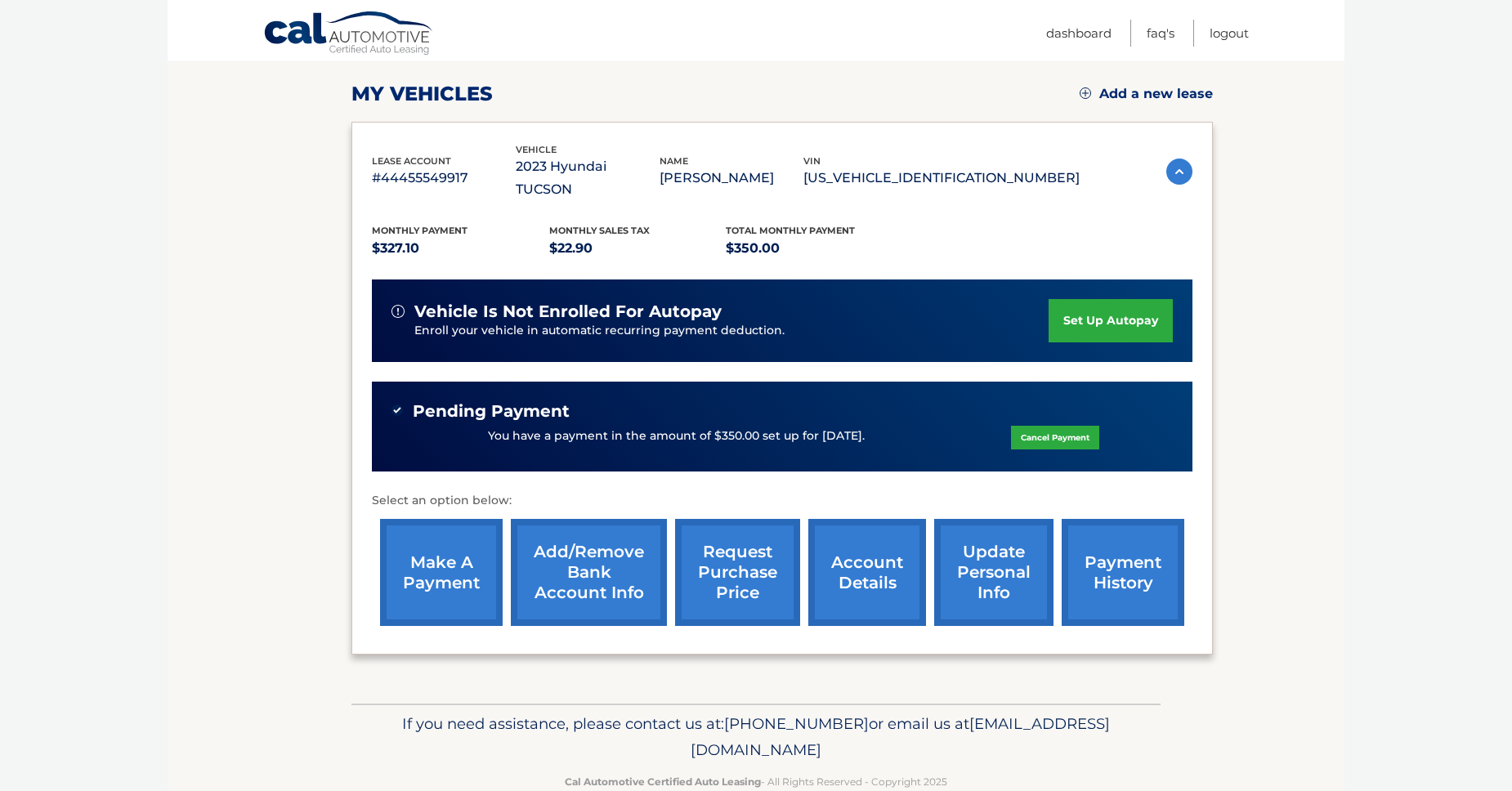
scroll to position [383, 0]
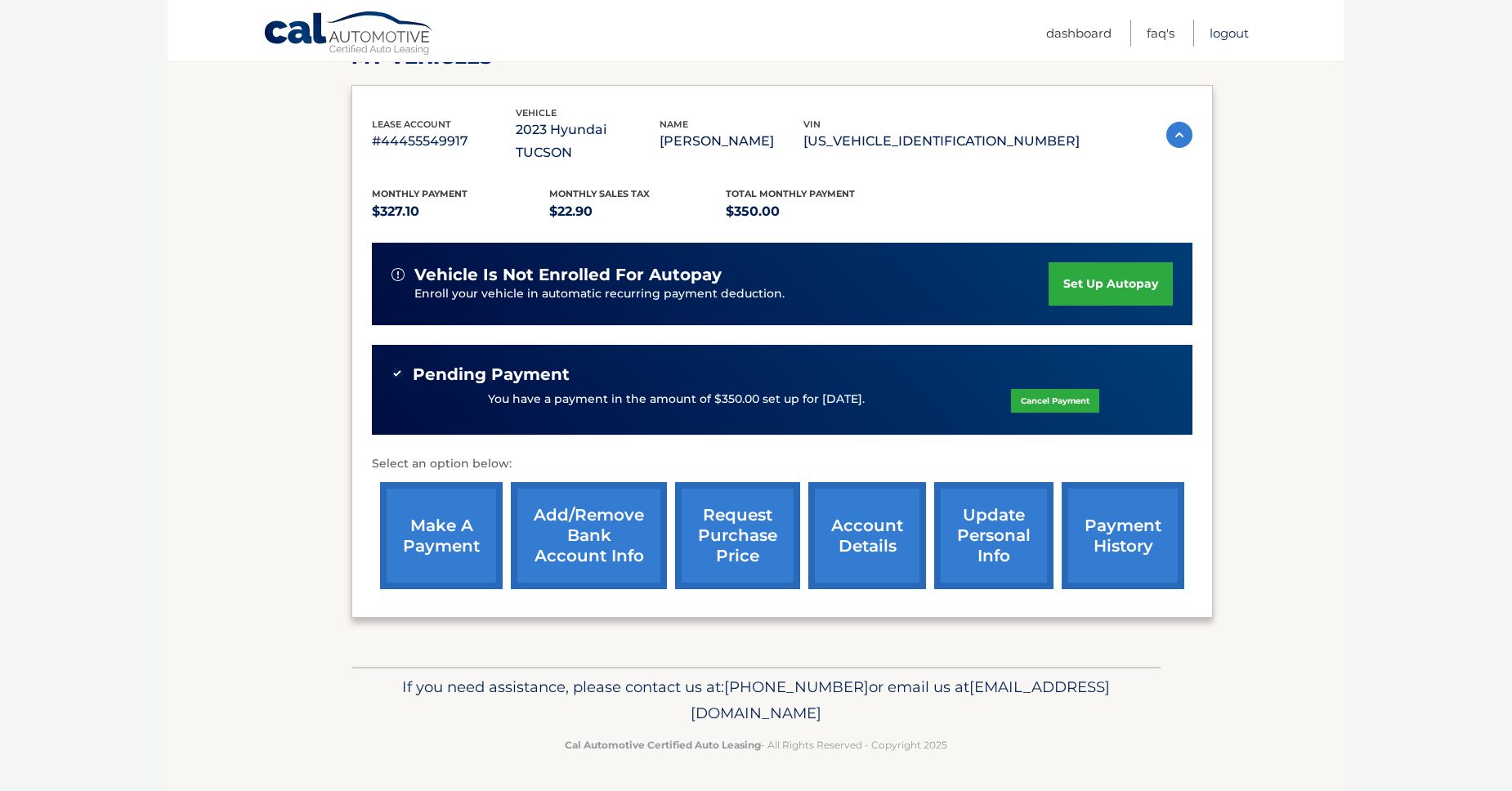
click at [1210, 36] on link "Logout" at bounding box center [1230, 33] width 40 height 27
